Goal: Task Accomplishment & Management: Manage account settings

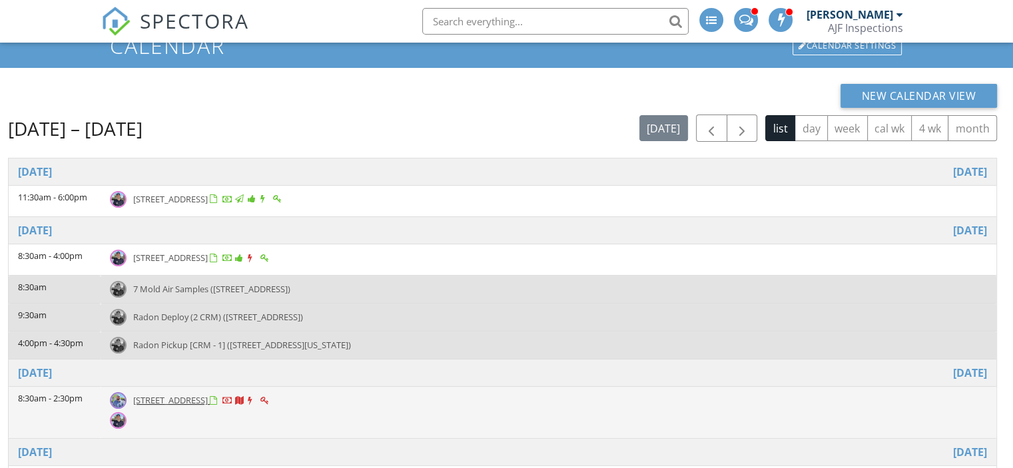
drag, startPoint x: 201, startPoint y: 408, endPoint x: 165, endPoint y: 403, distance: 36.4
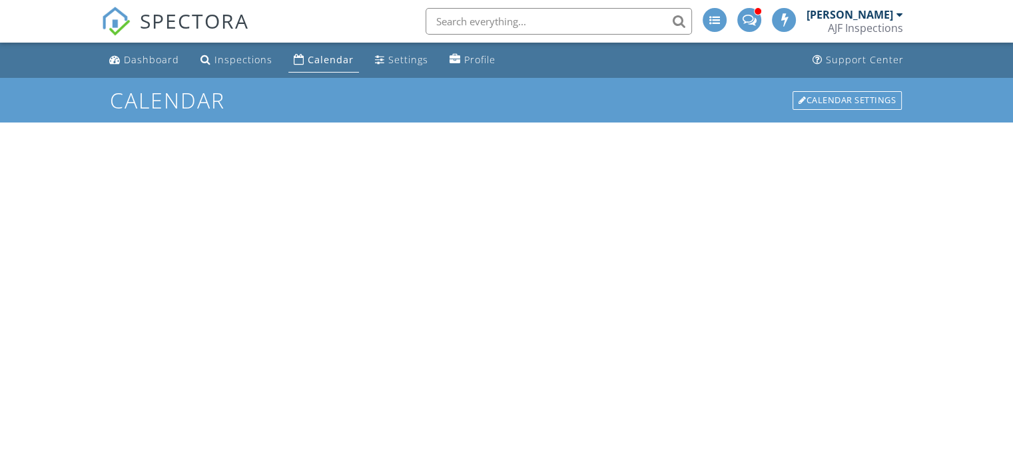
scroll to position [177, 0]
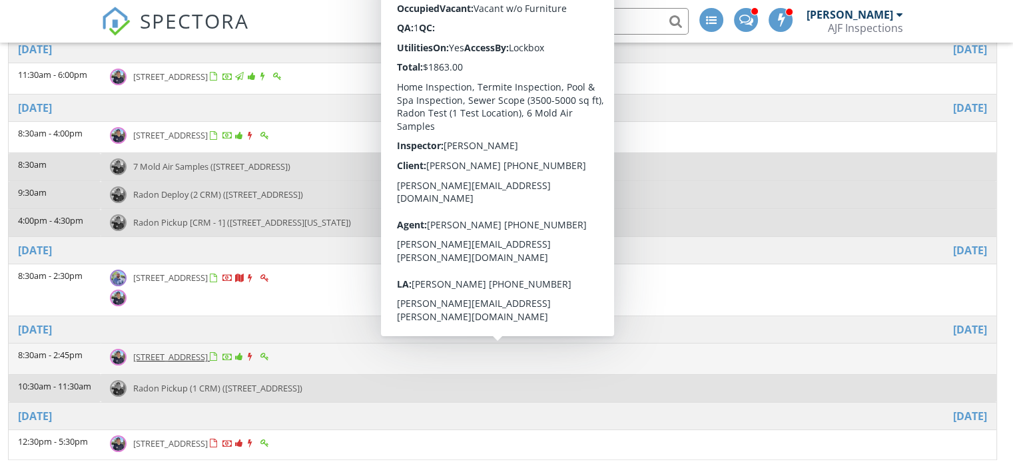
drag, startPoint x: 0, startPoint y: 0, endPoint x: 185, endPoint y: 359, distance: 404.0
click at [185, 359] on span "6032 E Thunder Hawk Rd, Cave Creek 85331" at bounding box center [170, 357] width 75 height 12
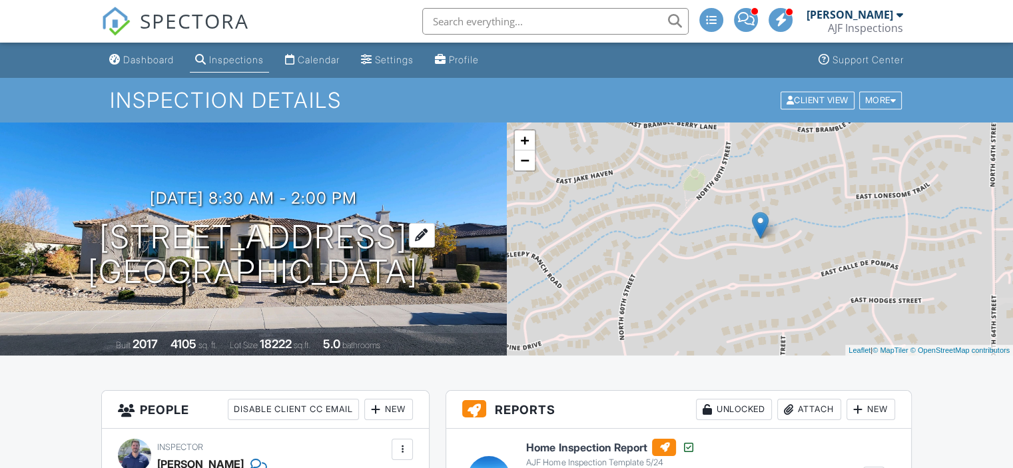
click at [125, 234] on h1 "[STREET_ADDRESS] [GEOGRAPHIC_DATA][DEMOGRAPHIC_DATA]" at bounding box center [253, 255] width 330 height 71
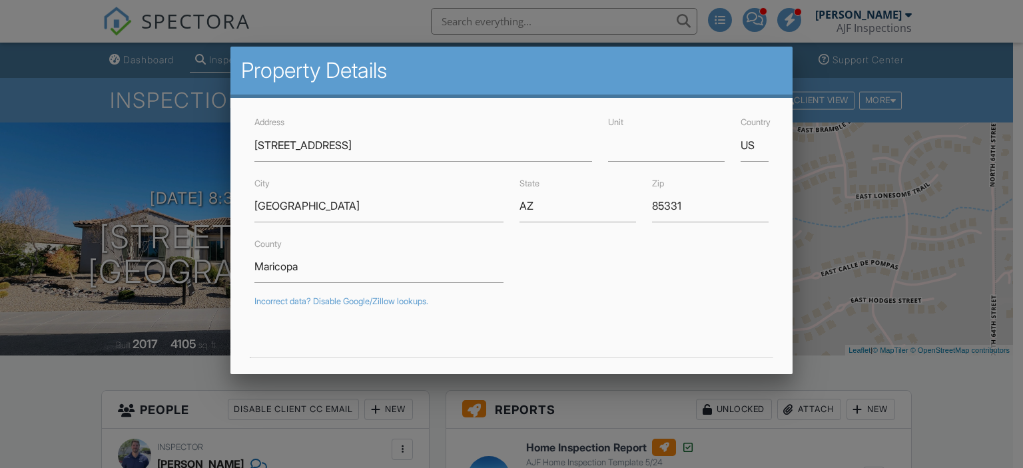
click at [61, 373] on div at bounding box center [511, 226] width 1023 height 586
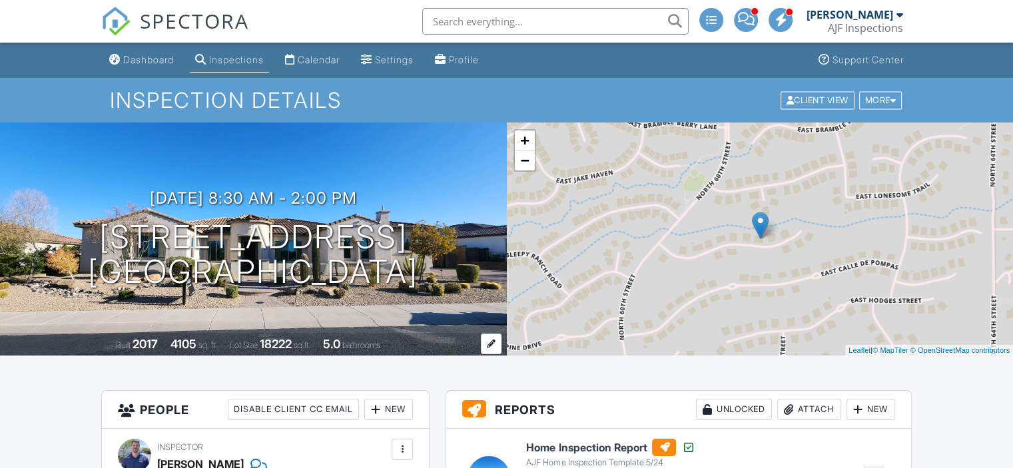
scroll to position [197, 0]
